Goal: Transaction & Acquisition: Subscribe to service/newsletter

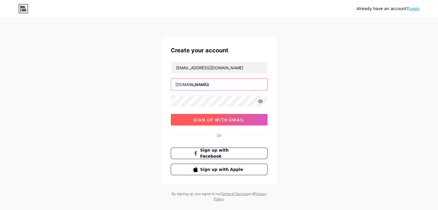
paste input "udharaabharat"
type input "udharaabharat"
click at [230, 119] on span "sign up with email" at bounding box center [219, 119] width 52 height 5
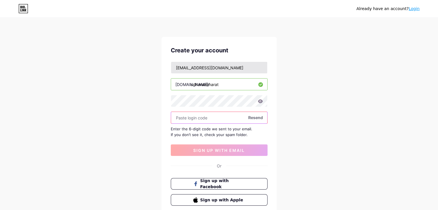
paste input "236942"
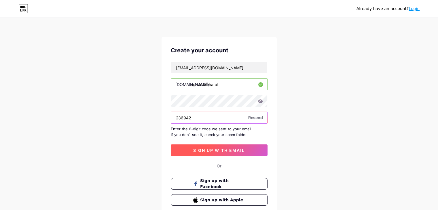
type input "236942"
click at [229, 150] on span "sign up with email" at bounding box center [219, 150] width 52 height 5
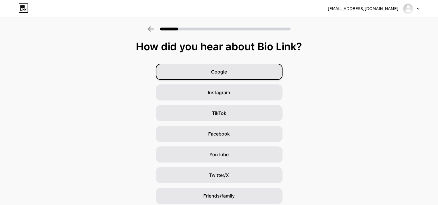
click at [222, 71] on span "Google" at bounding box center [219, 71] width 16 height 7
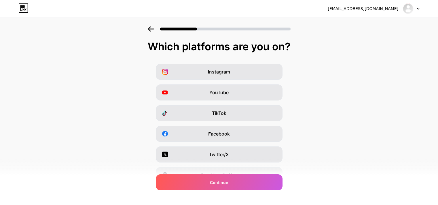
click at [221, 88] on div "YouTube" at bounding box center [219, 93] width 127 height 16
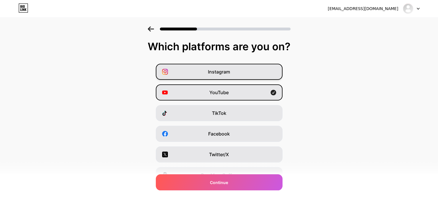
click at [229, 73] on span "Instagram" at bounding box center [219, 71] width 22 height 7
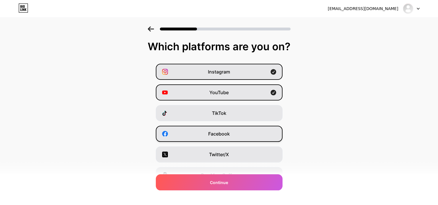
click at [224, 135] on span "Facebook" at bounding box center [219, 134] width 22 height 7
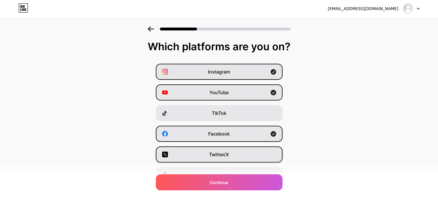
click at [223, 157] on span "Twitter/X" at bounding box center [219, 154] width 20 height 7
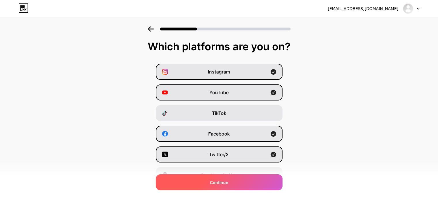
click at [222, 182] on span "Continue" at bounding box center [219, 183] width 18 height 6
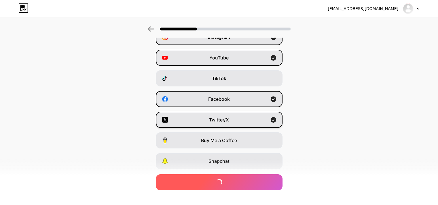
scroll to position [96, 0]
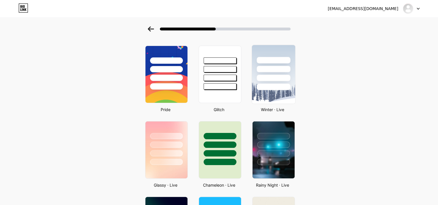
click at [263, 52] on div at bounding box center [272, 67] width 43 height 45
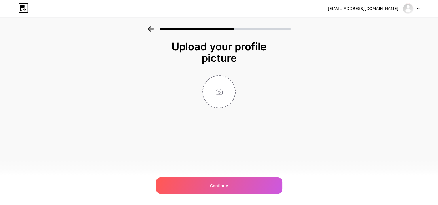
scroll to position [0, 0]
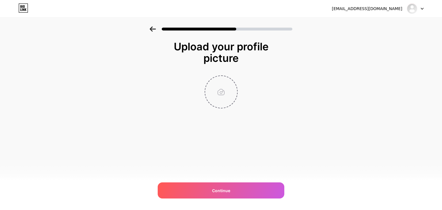
click at [221, 91] on input "file" at bounding box center [221, 92] width 32 height 32
type input "C:\fakepath\jpj.jpg"
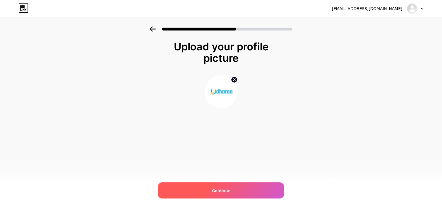
click at [225, 189] on span "Continue" at bounding box center [221, 191] width 18 height 6
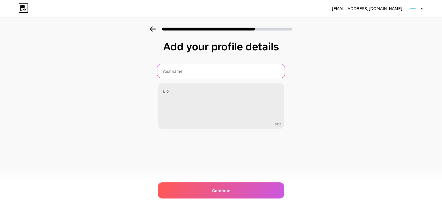
click at [199, 73] on input "text" at bounding box center [220, 71] width 127 height 14
type input "Udharaa Portal Pvt ltd"
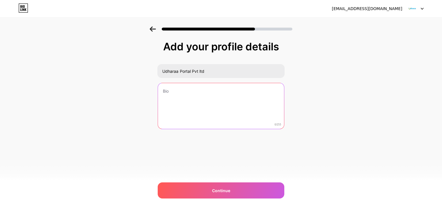
click at [203, 97] on textarea at bounding box center [221, 106] width 126 height 46
paste textarea "Udharaa is a platform that helps startups and investors meet each other. It mak…"
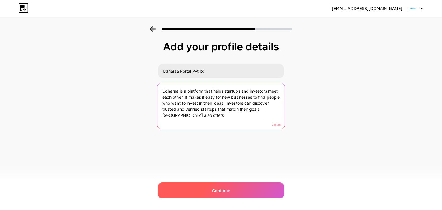
type textarea "Udharaa is a platform that helps startups and investors meet each other. It mak…"
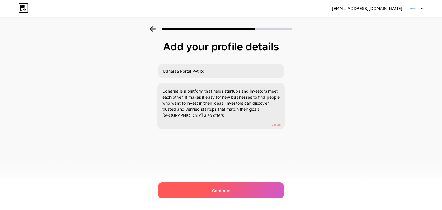
click at [223, 192] on span "Continue" at bounding box center [221, 191] width 18 height 6
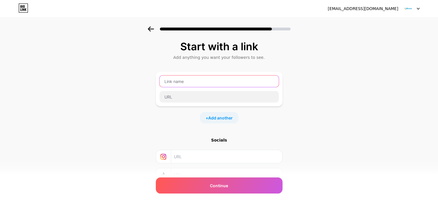
click at [189, 82] on input "text" at bounding box center [218, 82] width 119 height 12
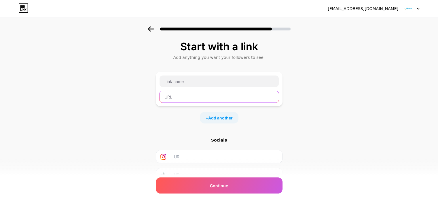
click at [177, 102] on input "text" at bounding box center [218, 97] width 119 height 12
paste input "[URL][DOMAIN_NAME]"
click at [184, 96] on input "[URL][DOMAIN_NAME]" at bounding box center [218, 97] width 119 height 12
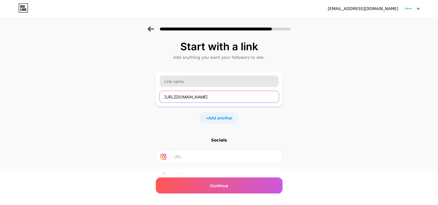
type input "[URL][DOMAIN_NAME]"
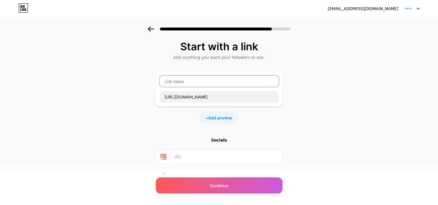
click at [188, 78] on input "text" at bounding box center [218, 82] width 119 height 12
paste input "udharaa"
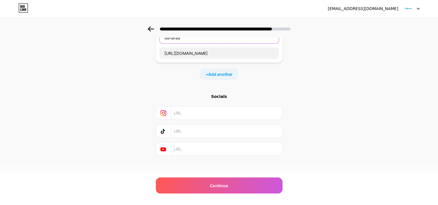
scroll to position [45, 0]
type input "udharaa"
click at [198, 110] on input "text" at bounding box center [226, 111] width 104 height 13
paste input "[URL][DOMAIN_NAME]"
type input "[URL][DOMAIN_NAME]"
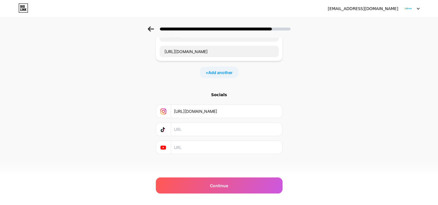
click at [204, 145] on input "text" at bounding box center [226, 147] width 104 height 13
paste input "[URL][DOMAIN_NAME]"
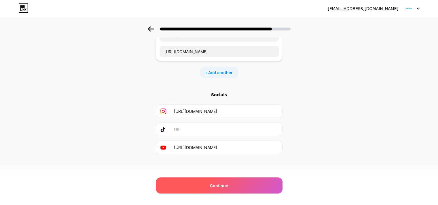
type input "[URL][DOMAIN_NAME]"
click at [223, 185] on span "Continue" at bounding box center [219, 186] width 18 height 6
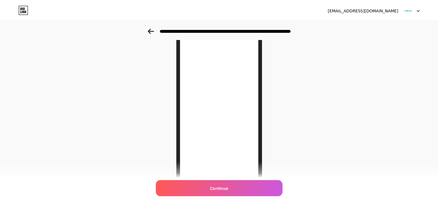
scroll to position [0, 0]
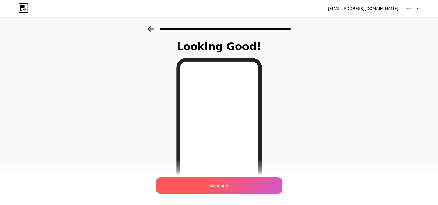
click at [224, 186] on span "Continue" at bounding box center [219, 186] width 18 height 6
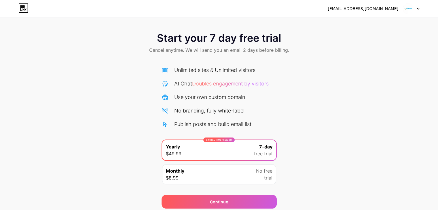
scroll to position [21, 0]
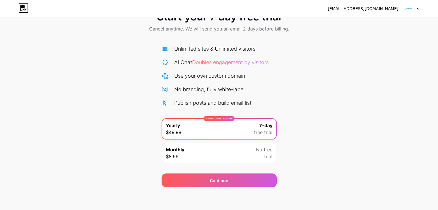
click at [247, 158] on div "Monthly $8.99 No free trial" at bounding box center [219, 153] width 114 height 20
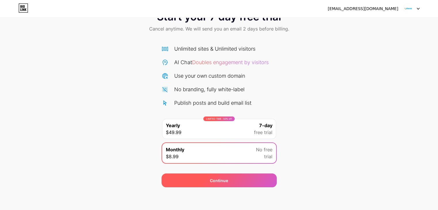
click at [236, 185] on div "Continue" at bounding box center [218, 180] width 115 height 14
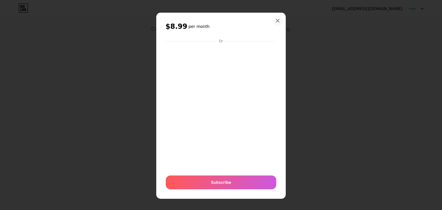
click at [276, 20] on icon at bounding box center [277, 20] width 3 height 3
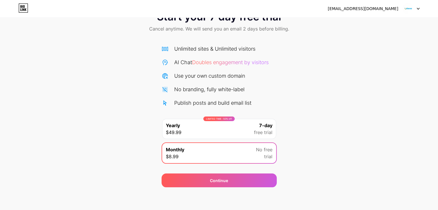
scroll to position [0, 0]
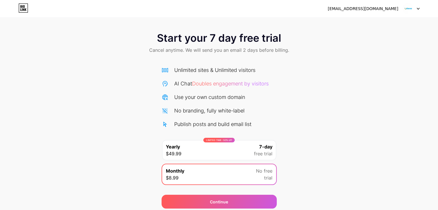
click at [412, 8] on img at bounding box center [407, 8] width 11 height 11
click at [404, 6] on img at bounding box center [407, 8] width 11 height 11
click at [23, 11] on icon at bounding box center [23, 7] width 10 height 9
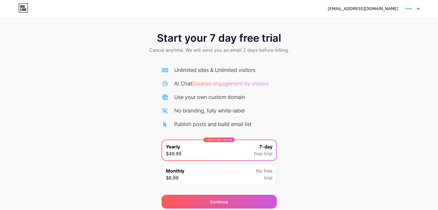
click at [409, 7] on img at bounding box center [407, 8] width 11 height 11
click at [418, 8] on icon at bounding box center [417, 9] width 3 height 2
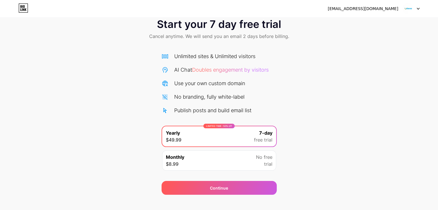
scroll to position [21, 0]
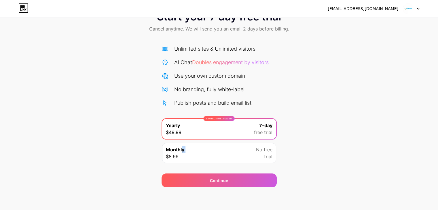
drag, startPoint x: 182, startPoint y: 155, endPoint x: 163, endPoint y: 155, distance: 18.7
click at [163, 155] on div "Monthly $8.99 No free trial" at bounding box center [219, 153] width 114 height 20
